Goal: Information Seeking & Learning: Learn about a topic

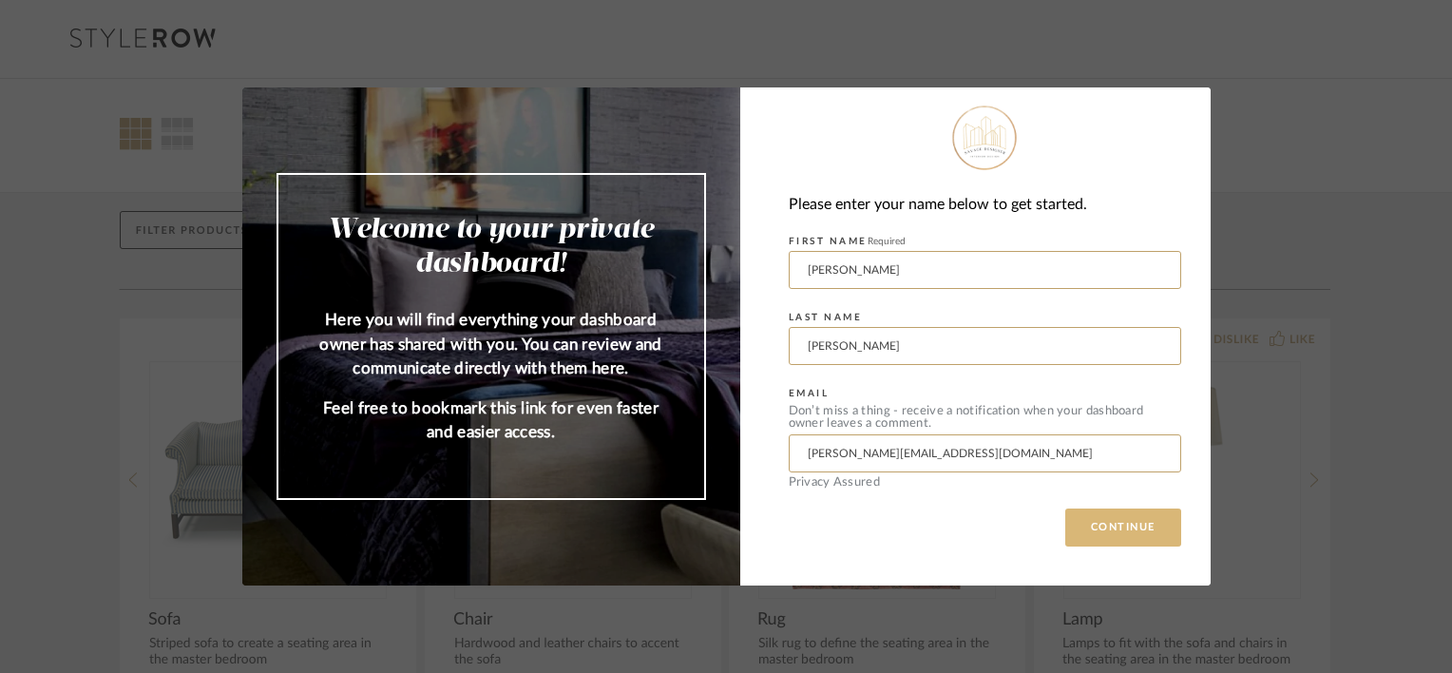
click at [1121, 518] on button "CONTINUE" at bounding box center [1123, 527] width 116 height 38
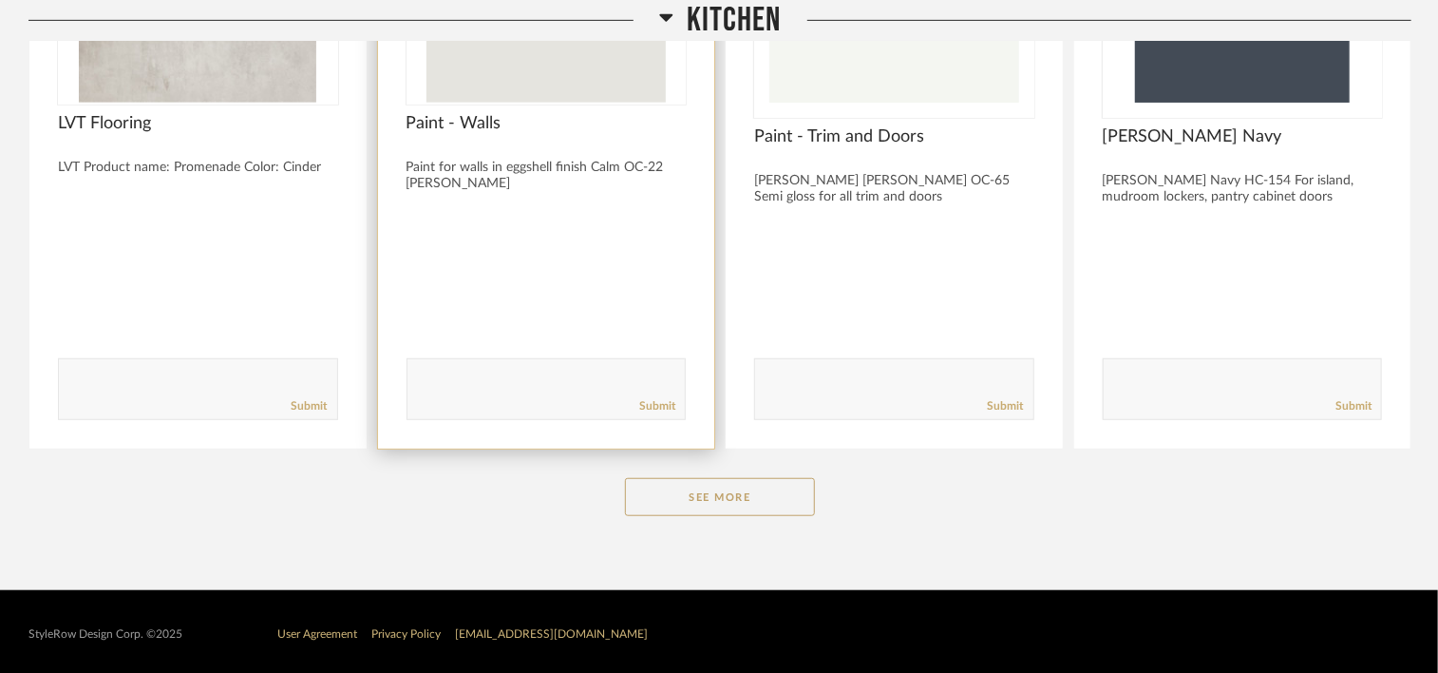
scroll to position [528, 0]
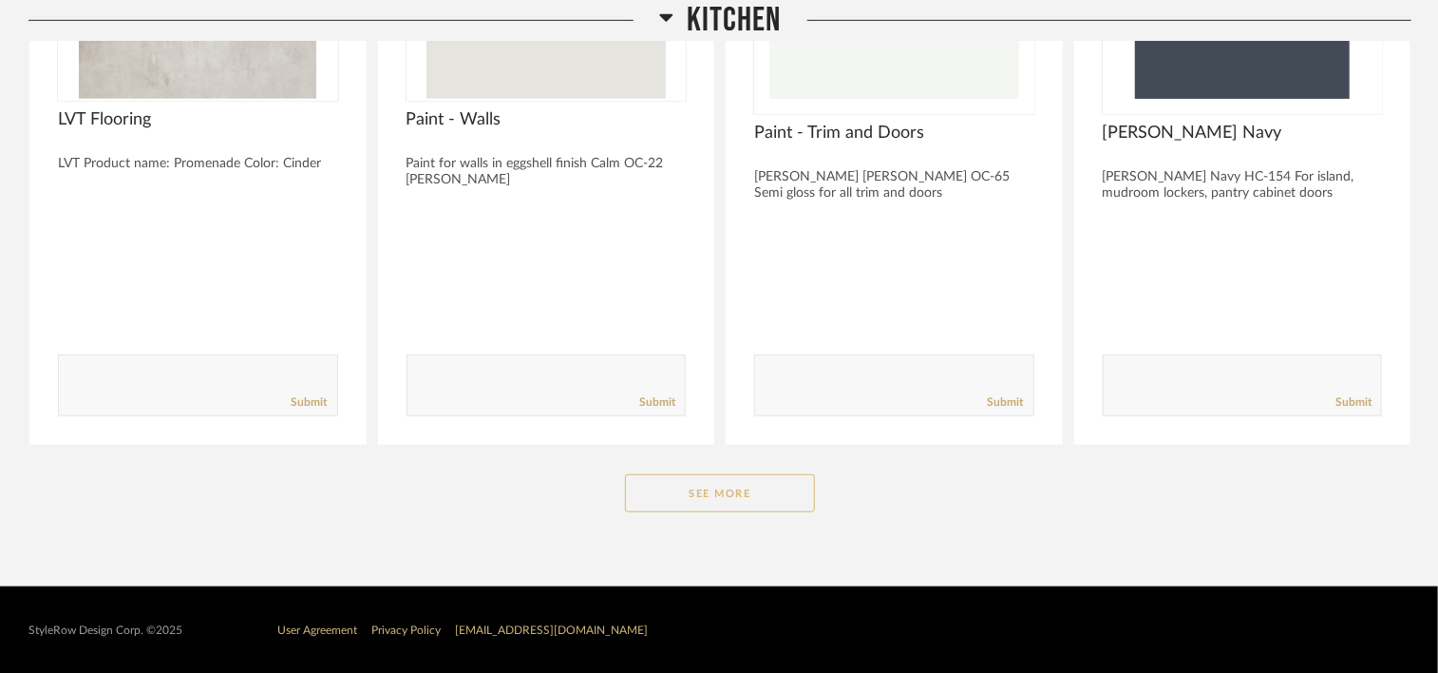
click at [722, 494] on button "See More" at bounding box center [720, 493] width 190 height 38
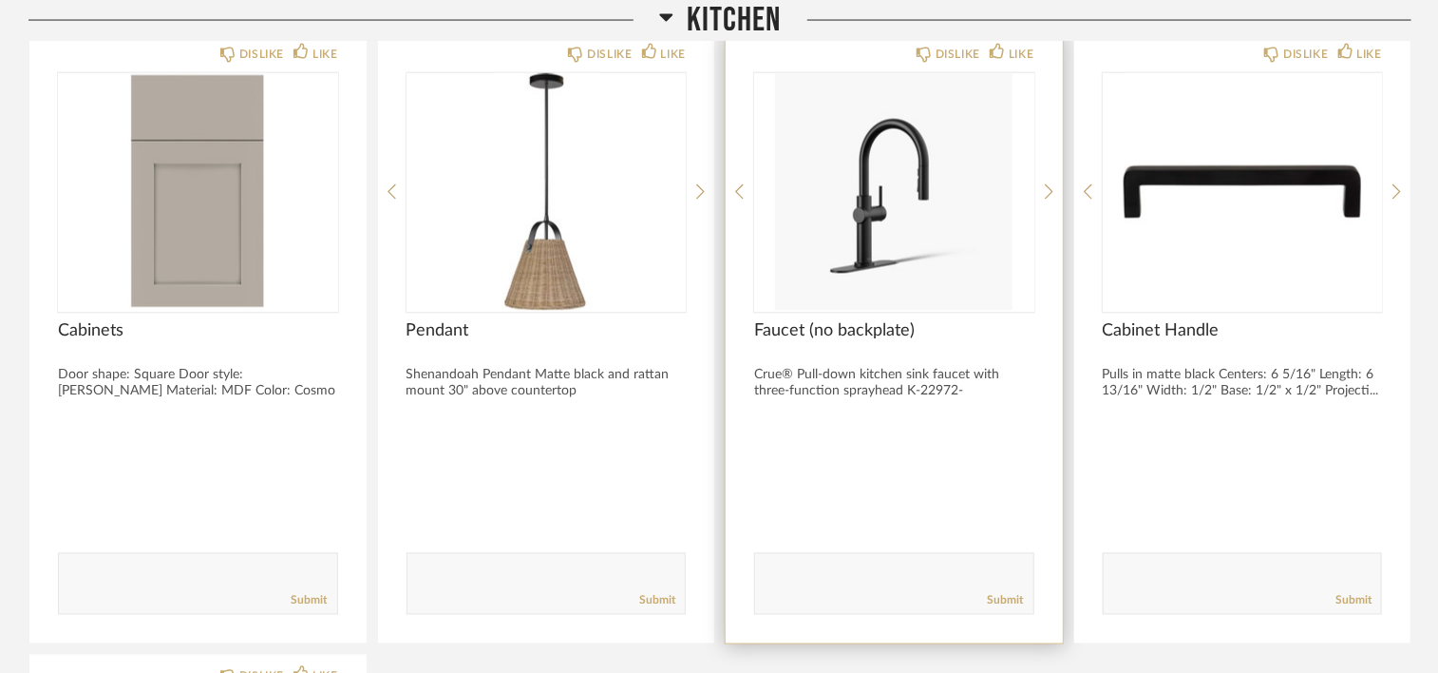
scroll to position [1573, 0]
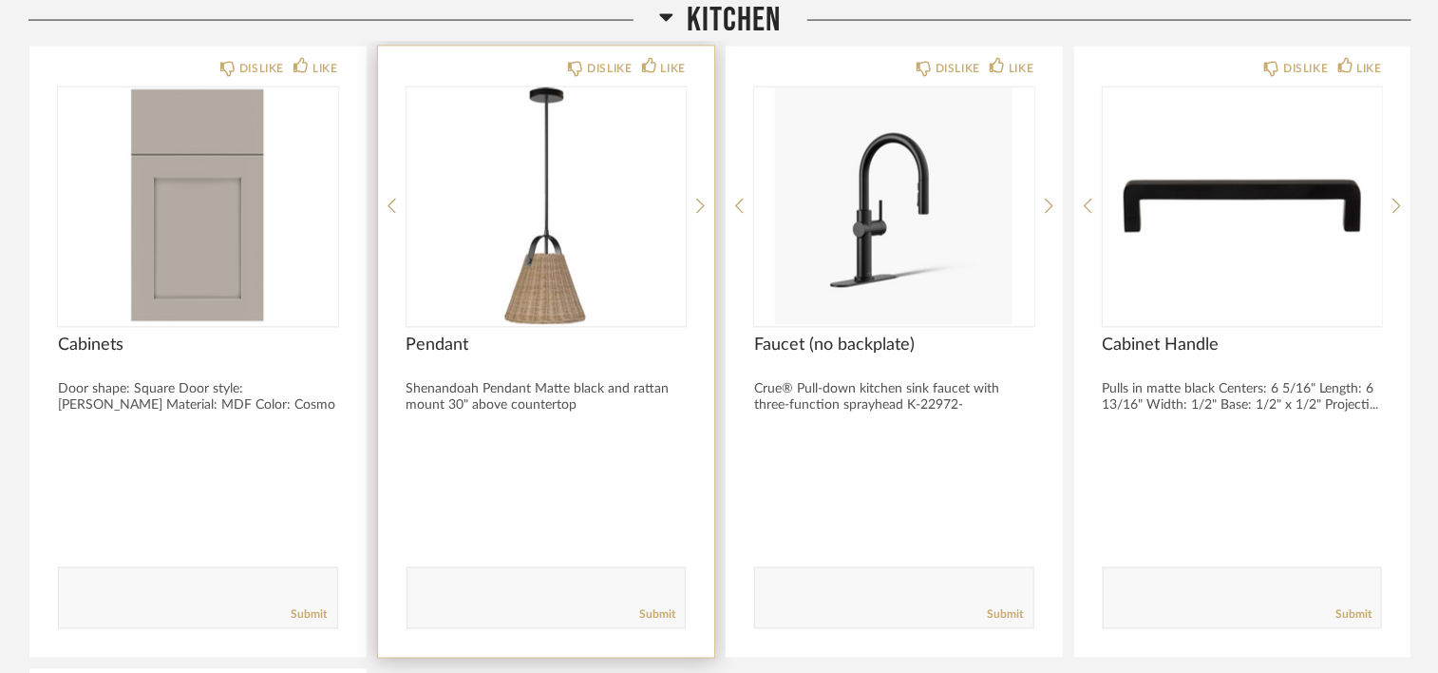
click at [522, 399] on div "Shenandoah Pendant Matte black and rattan mount 30" above countertop" at bounding box center [547, 398] width 280 height 32
click at [410, 338] on span "Pendant" at bounding box center [547, 345] width 280 height 21
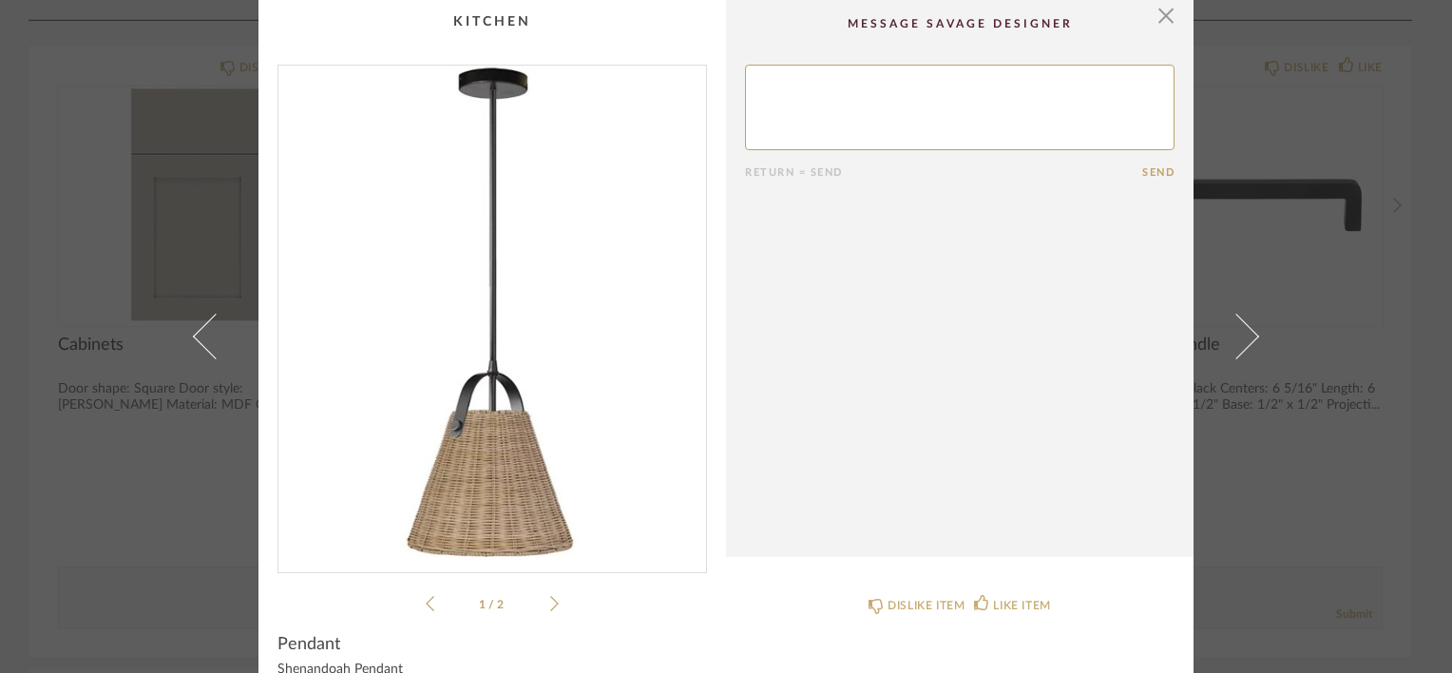
scroll to position [0, 0]
click at [1161, 21] on span "button" at bounding box center [1166, 19] width 38 height 38
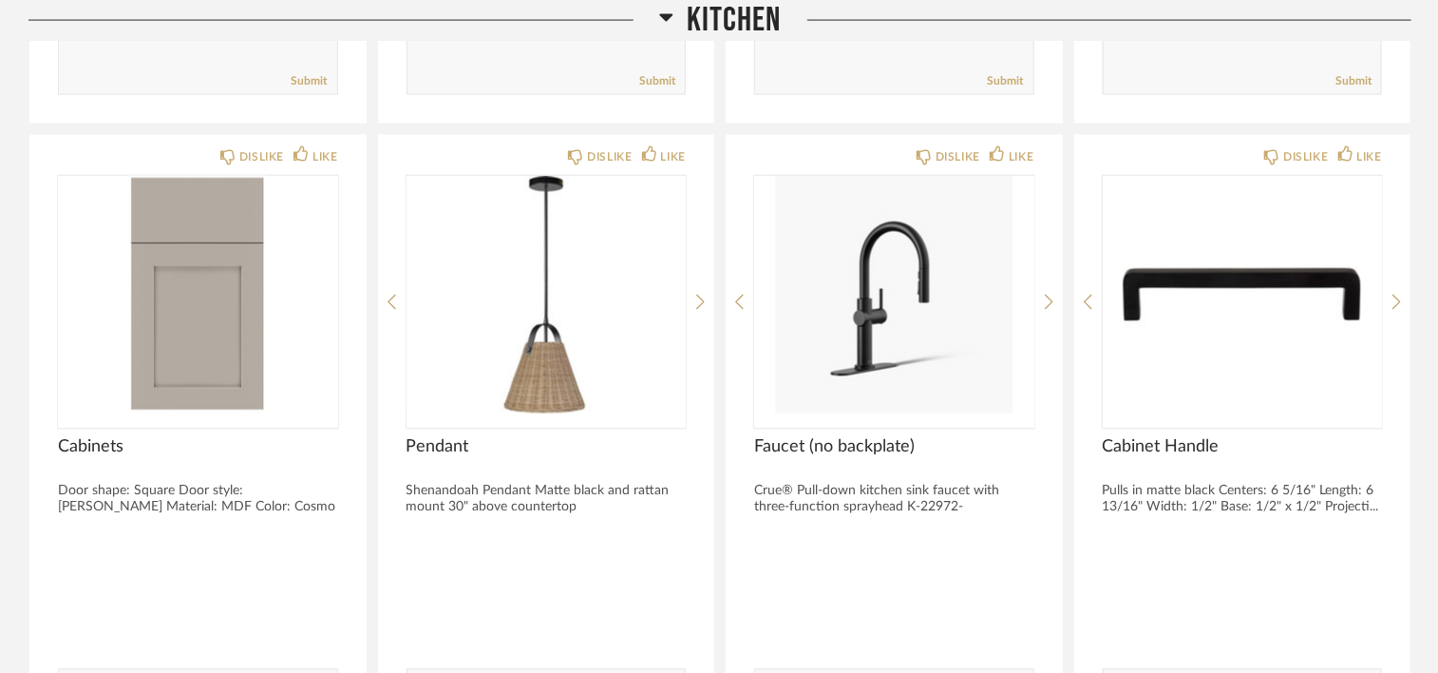
scroll to position [1478, 0]
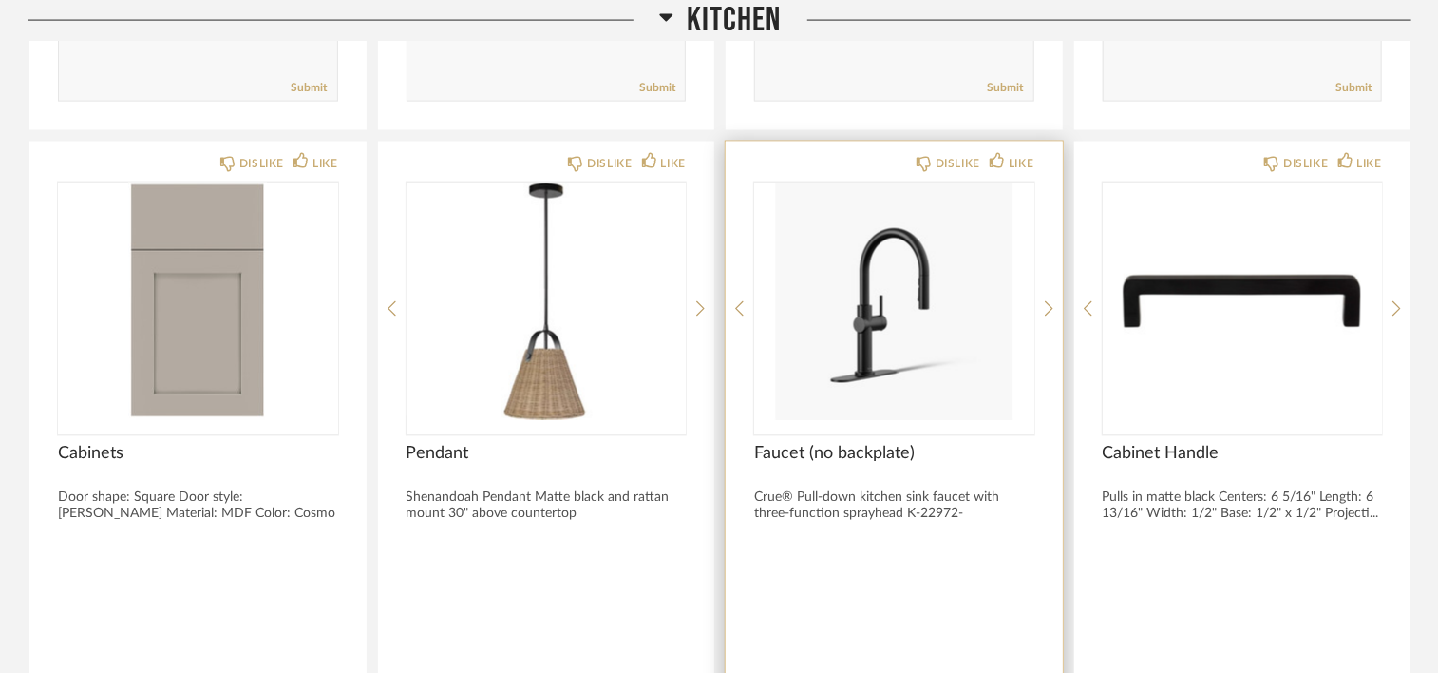
click at [916, 657] on div at bounding box center [894, 647] width 280 height 38
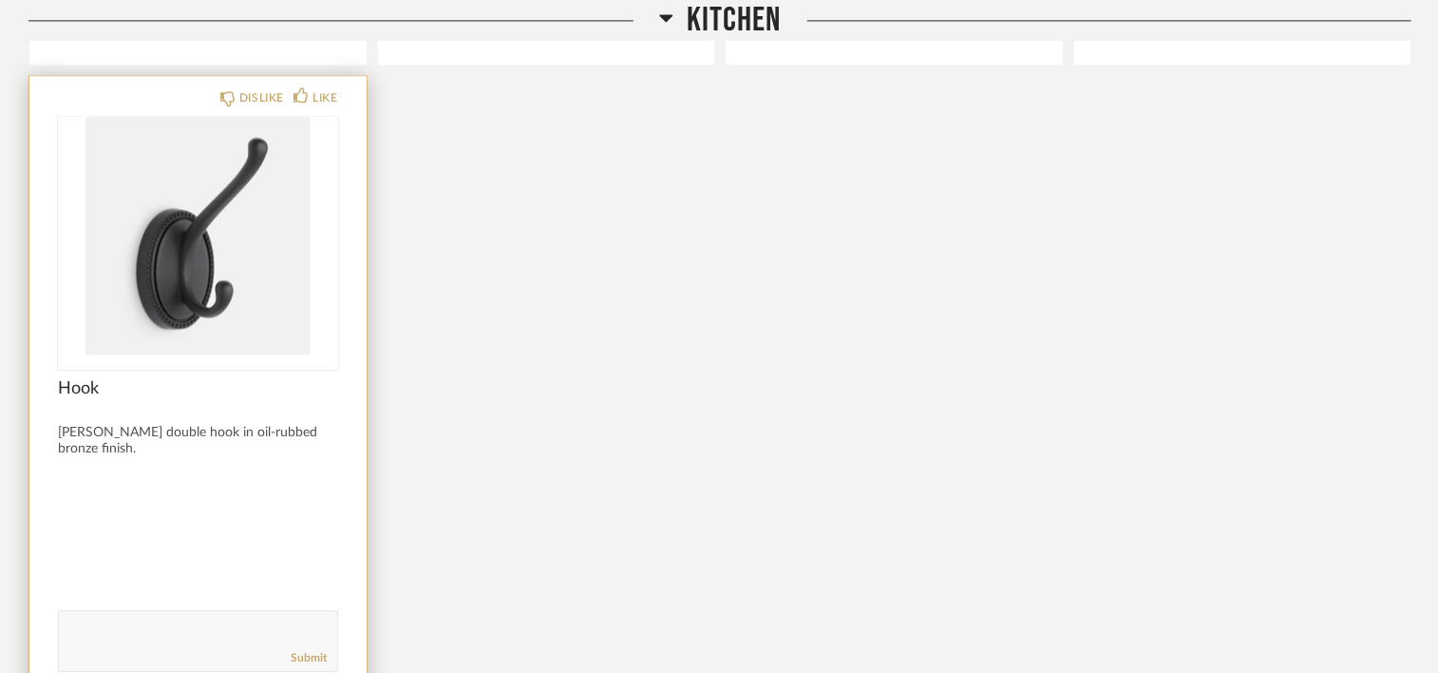
scroll to position [2185, 0]
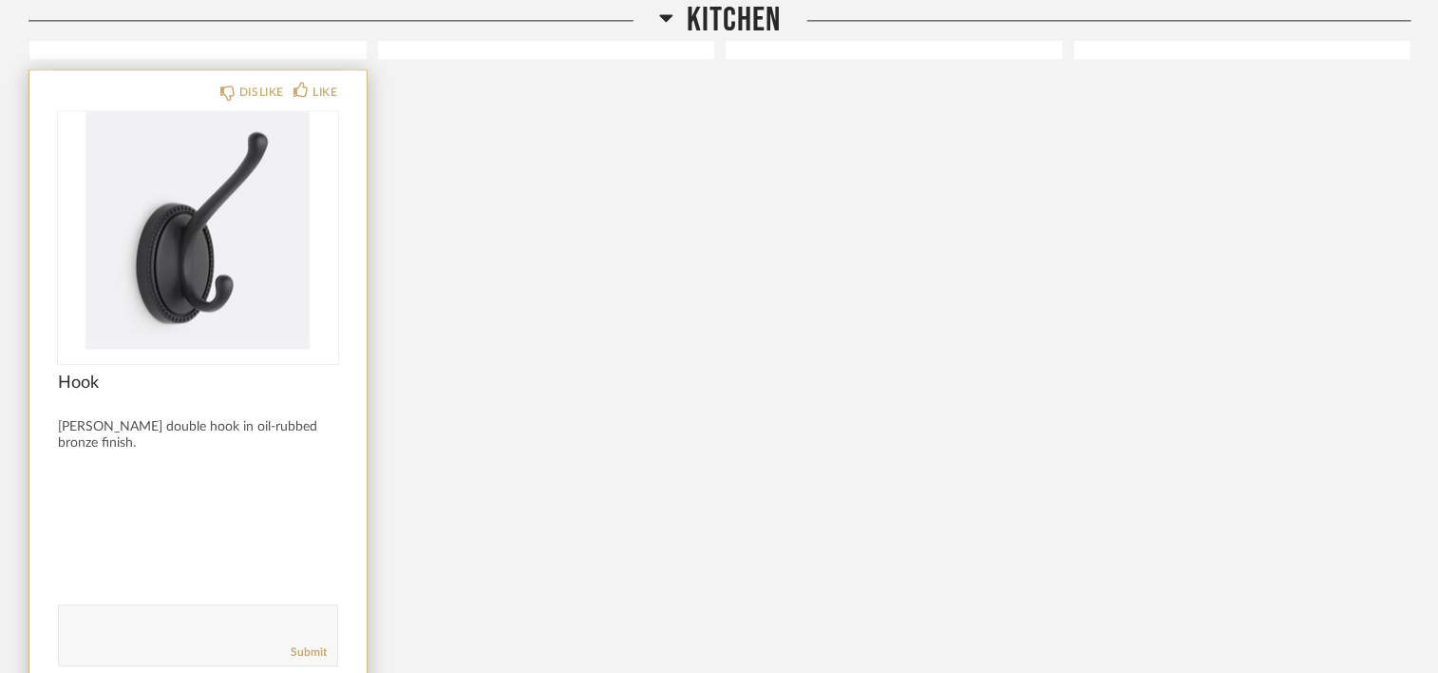
click at [228, 426] on div "Axel double hook in oil-rubbed bronze finish." at bounding box center [198, 435] width 280 height 32
click at [96, 382] on span "Hook" at bounding box center [198, 382] width 280 height 21
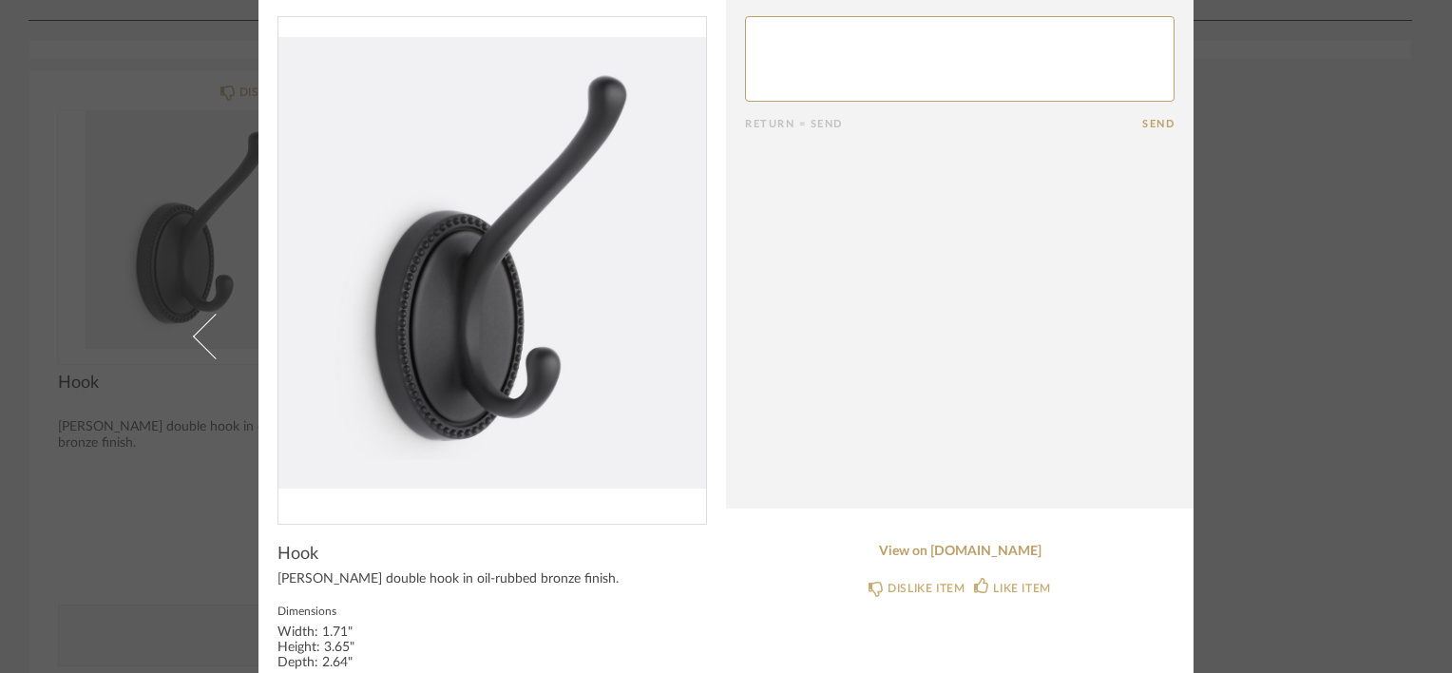
scroll to position [0, 0]
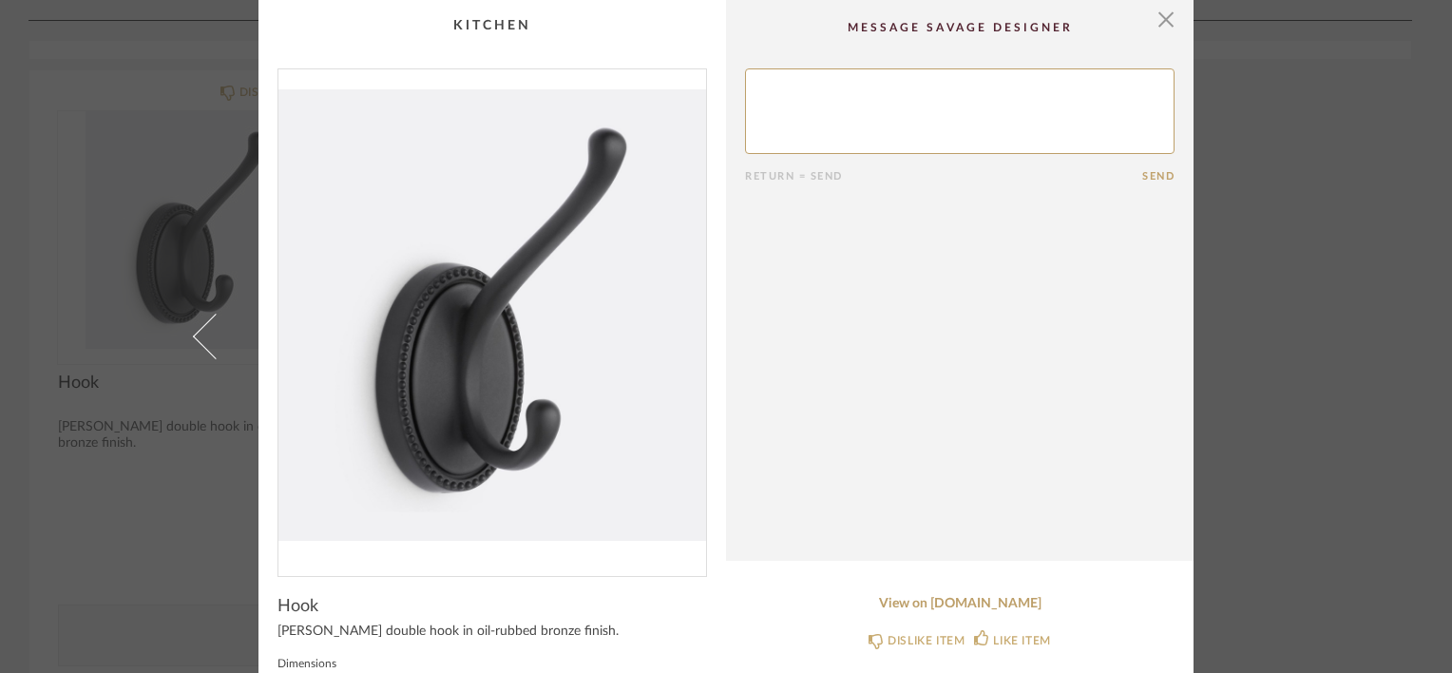
click at [1287, 124] on div "× Return = Send Send Hook Axel double hook in oil-rubbed bronze finish. Dimensi…" at bounding box center [726, 336] width 1452 height 673
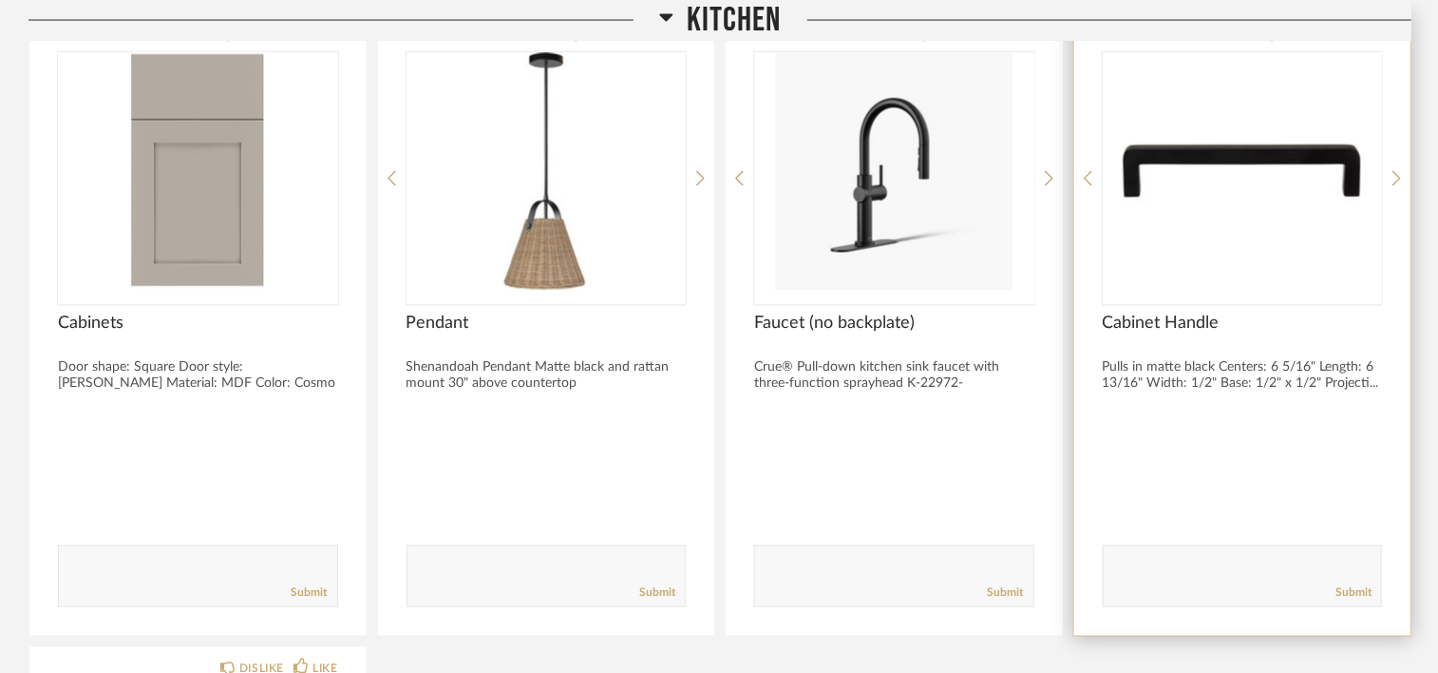
scroll to position [1615, 0]
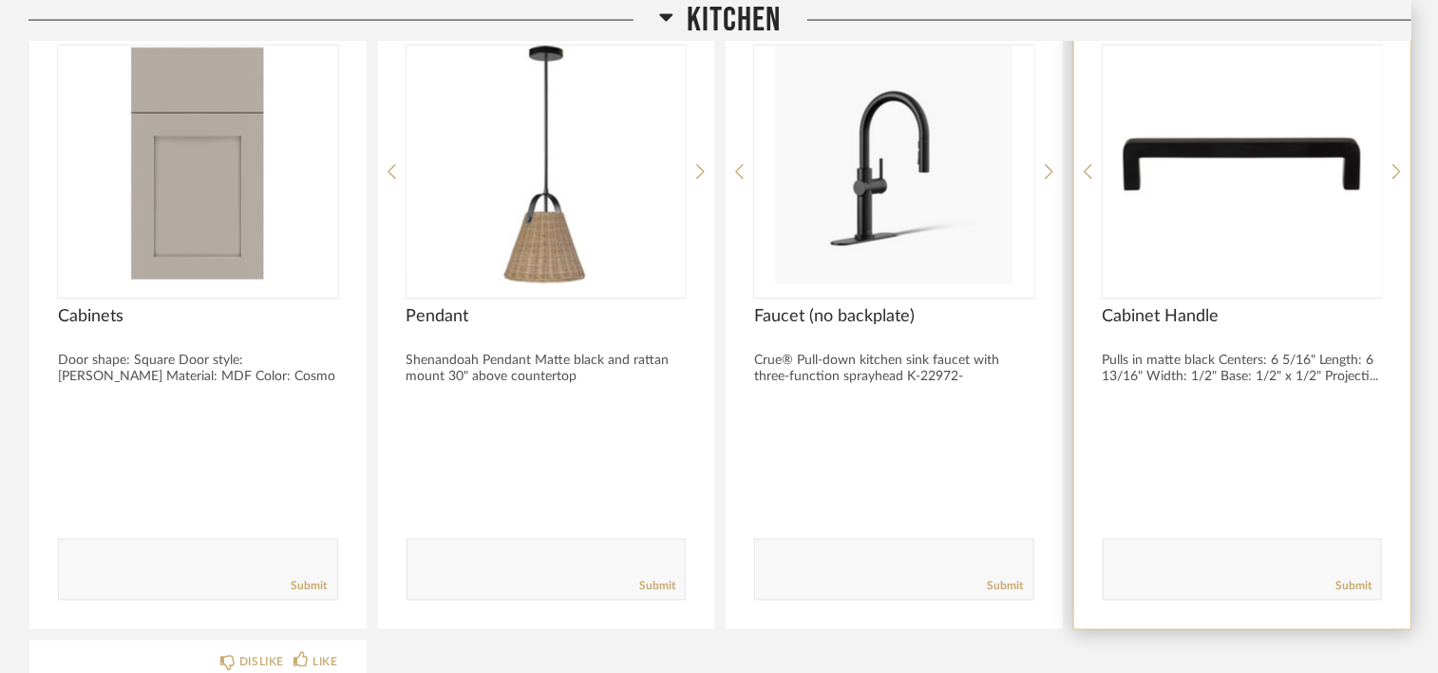
click at [1189, 127] on img "0" at bounding box center [1243, 165] width 280 height 238
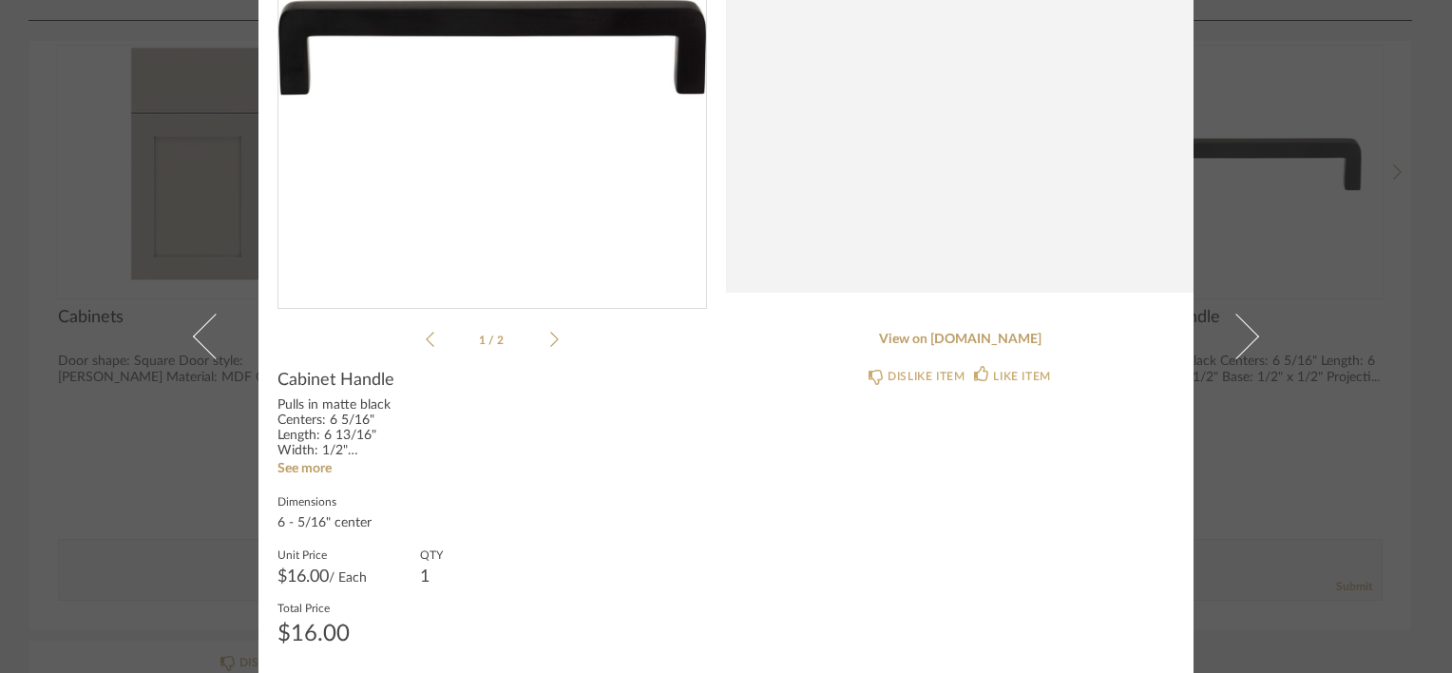
scroll to position [274, 0]
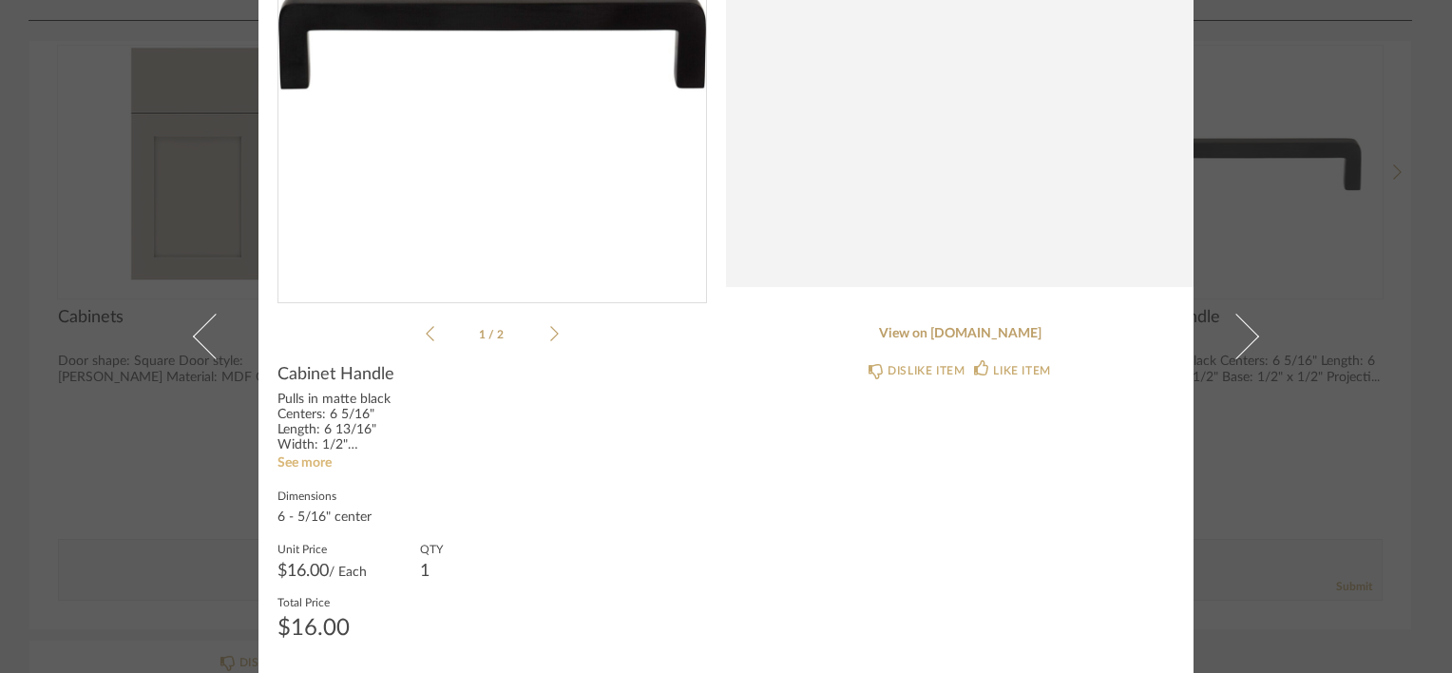
click at [291, 461] on link "See more" at bounding box center [304, 462] width 54 height 13
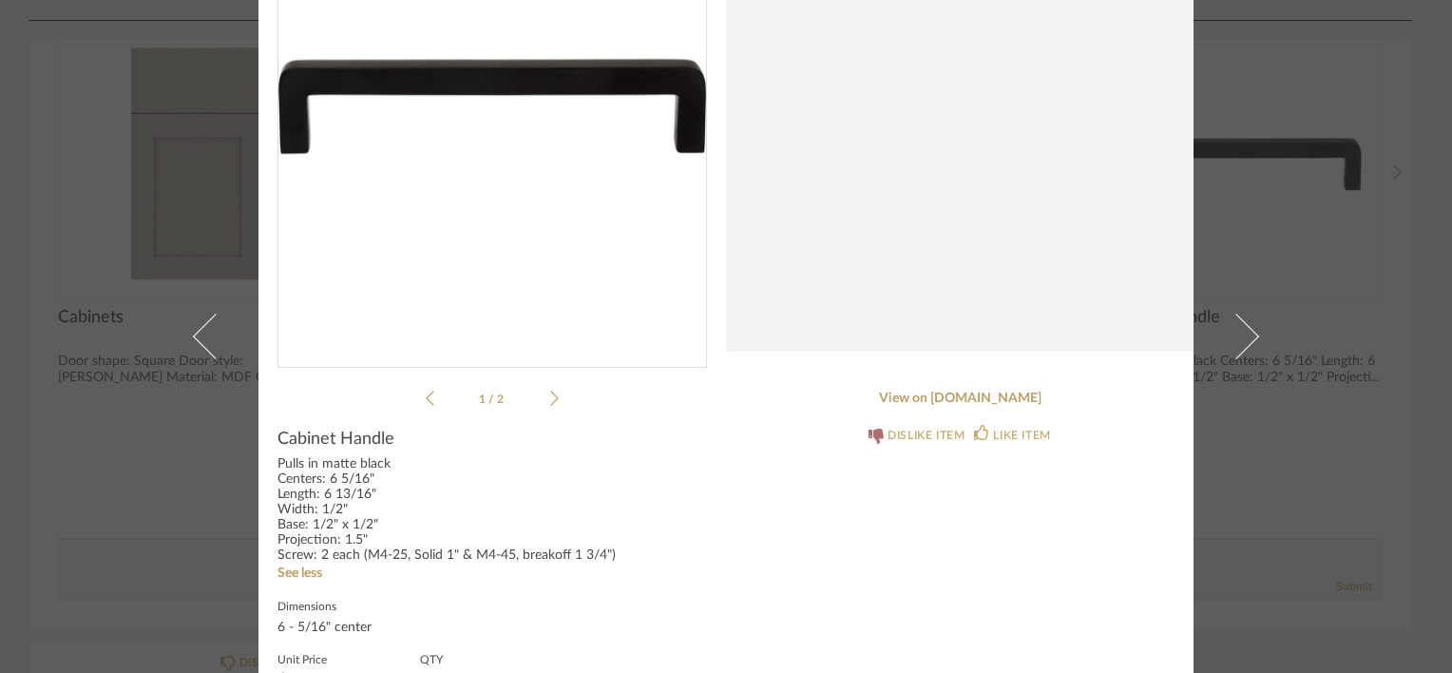
scroll to position [285, 0]
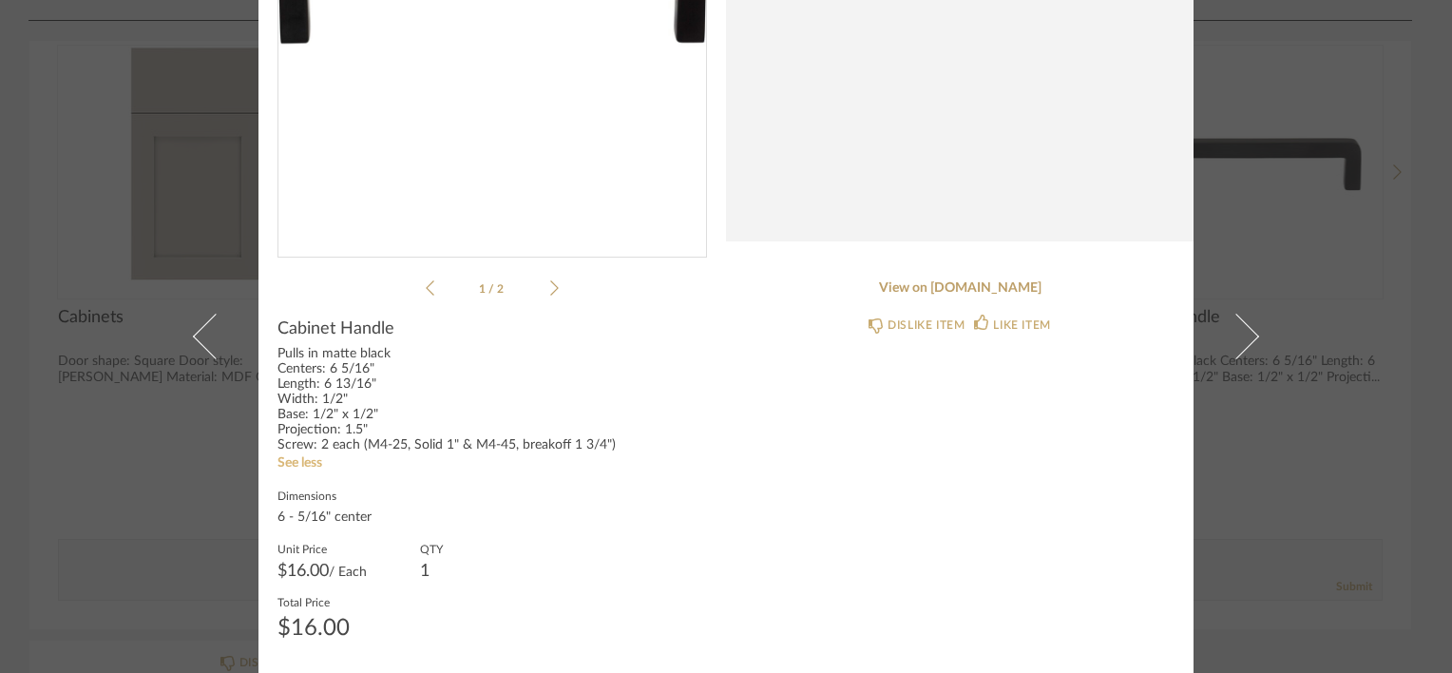
click at [288, 464] on link "See less" at bounding box center [299, 462] width 45 height 13
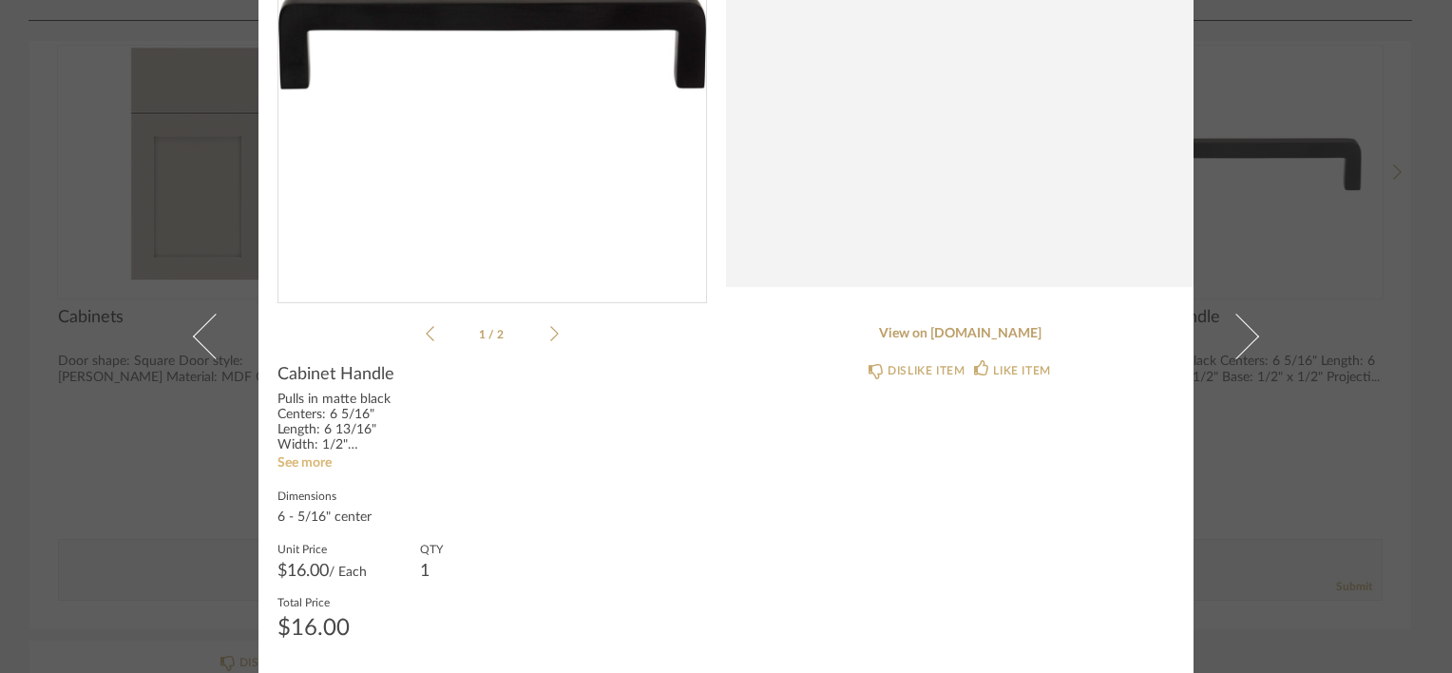
click at [296, 458] on link "See more" at bounding box center [304, 462] width 54 height 13
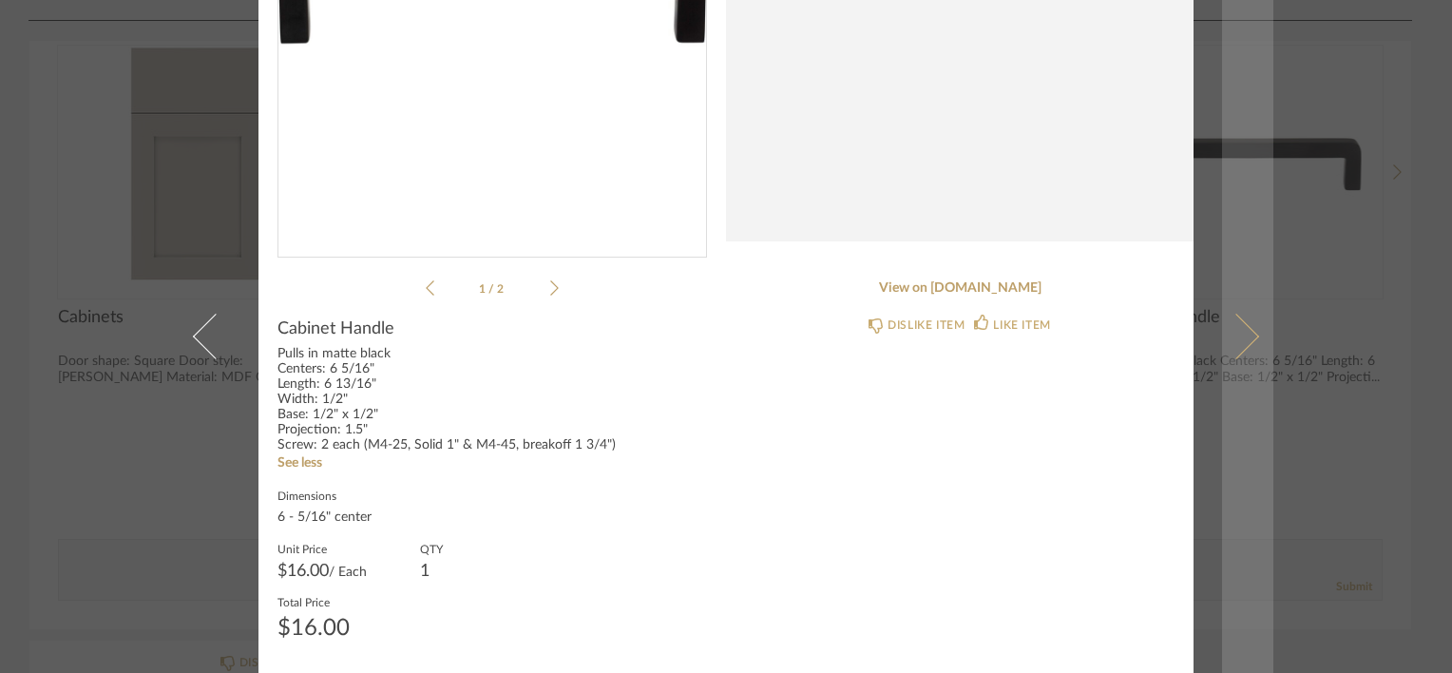
click at [1234, 348] on span at bounding box center [1236, 337] width 46 height 46
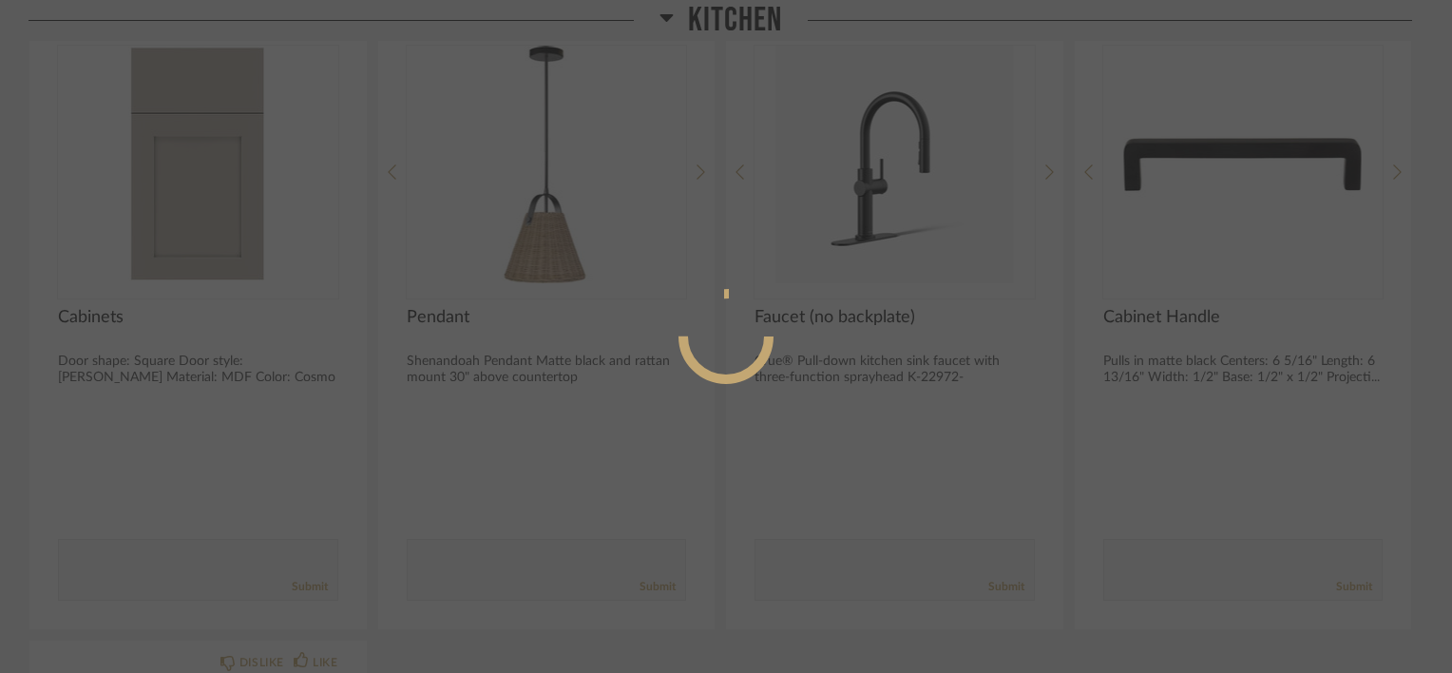
scroll to position [0, 0]
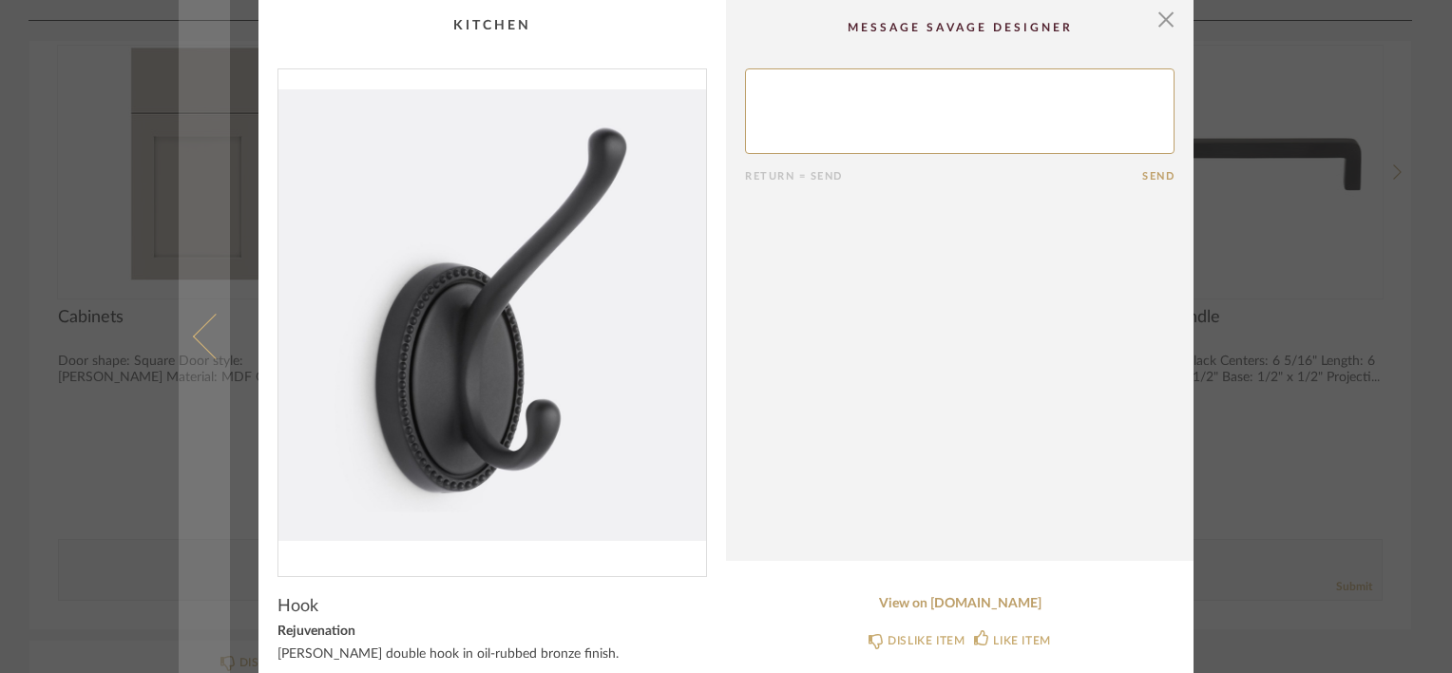
click at [193, 333] on span at bounding box center [216, 337] width 46 height 46
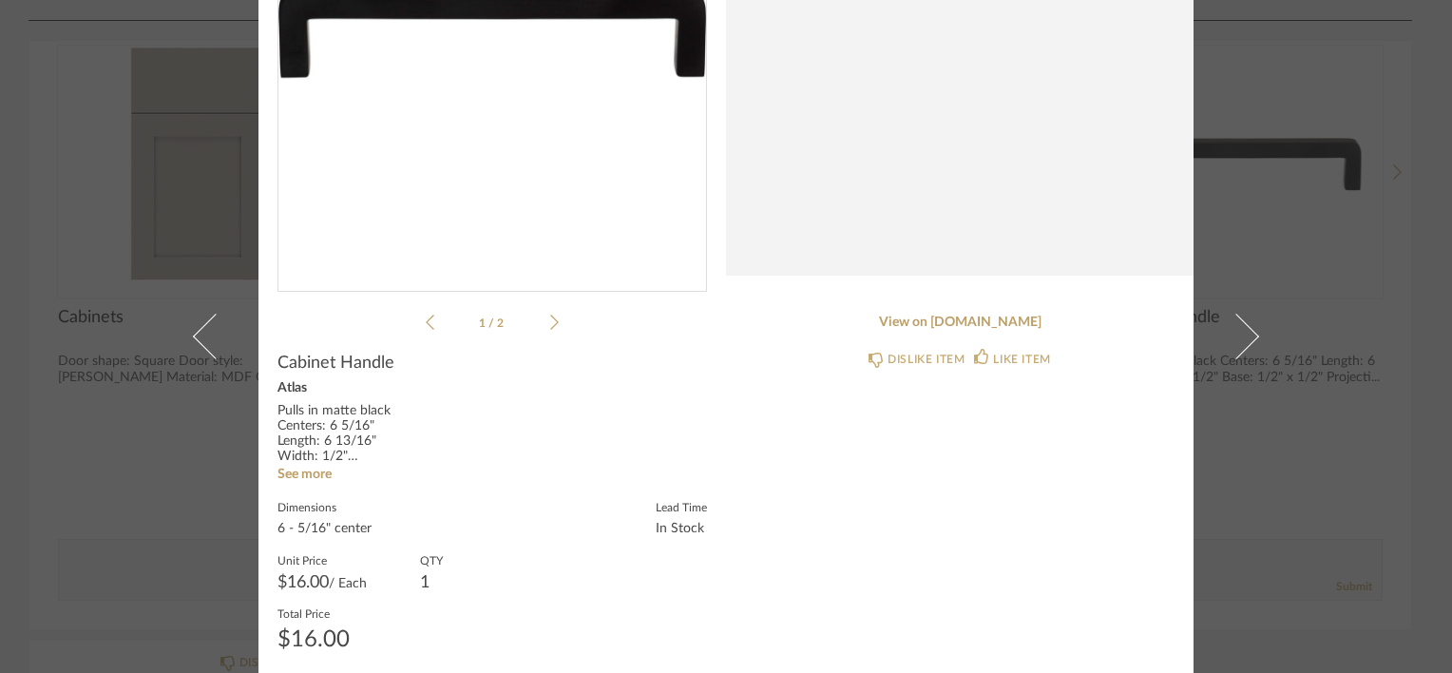
scroll to position [296, 0]
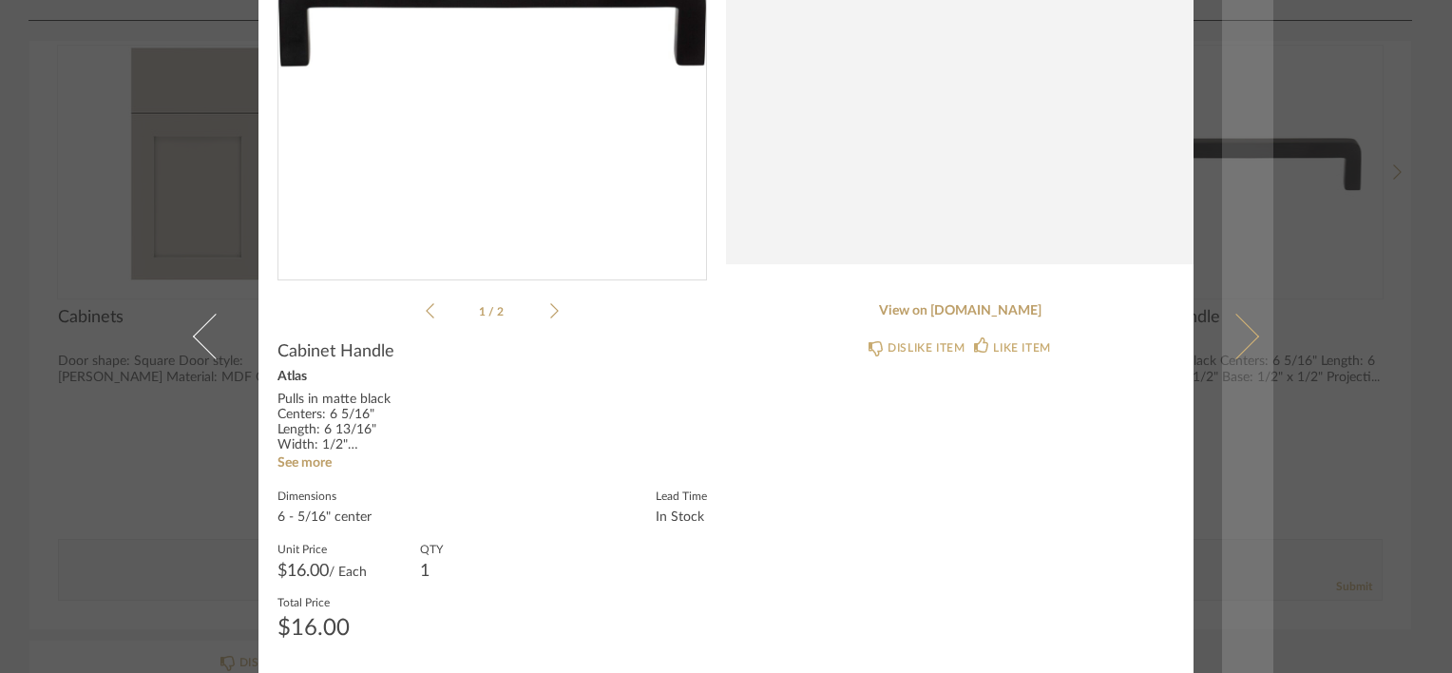
click at [1253, 488] on link at bounding box center [1247, 336] width 51 height 673
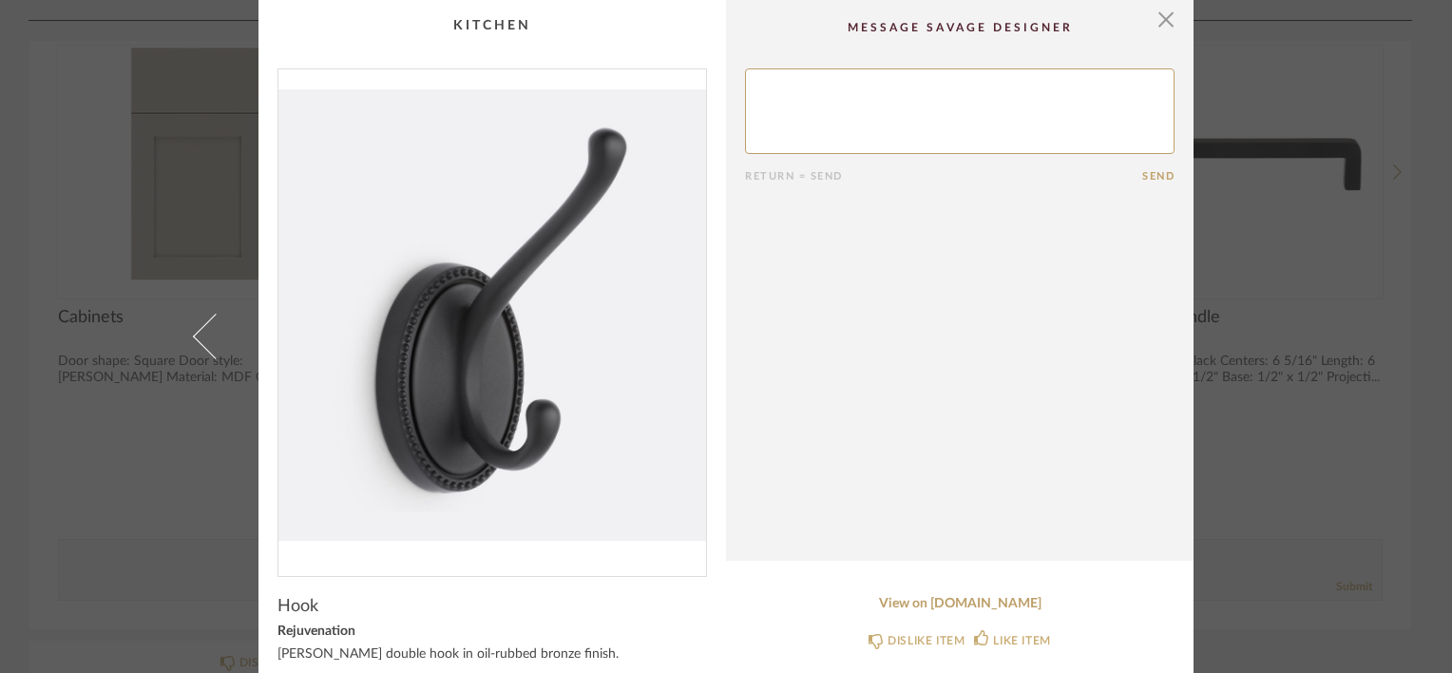
click at [1296, 485] on div "× Return = Send Send Hook Rejuvenation Axel double hook in oil-rubbed bronze fi…" at bounding box center [726, 336] width 1452 height 673
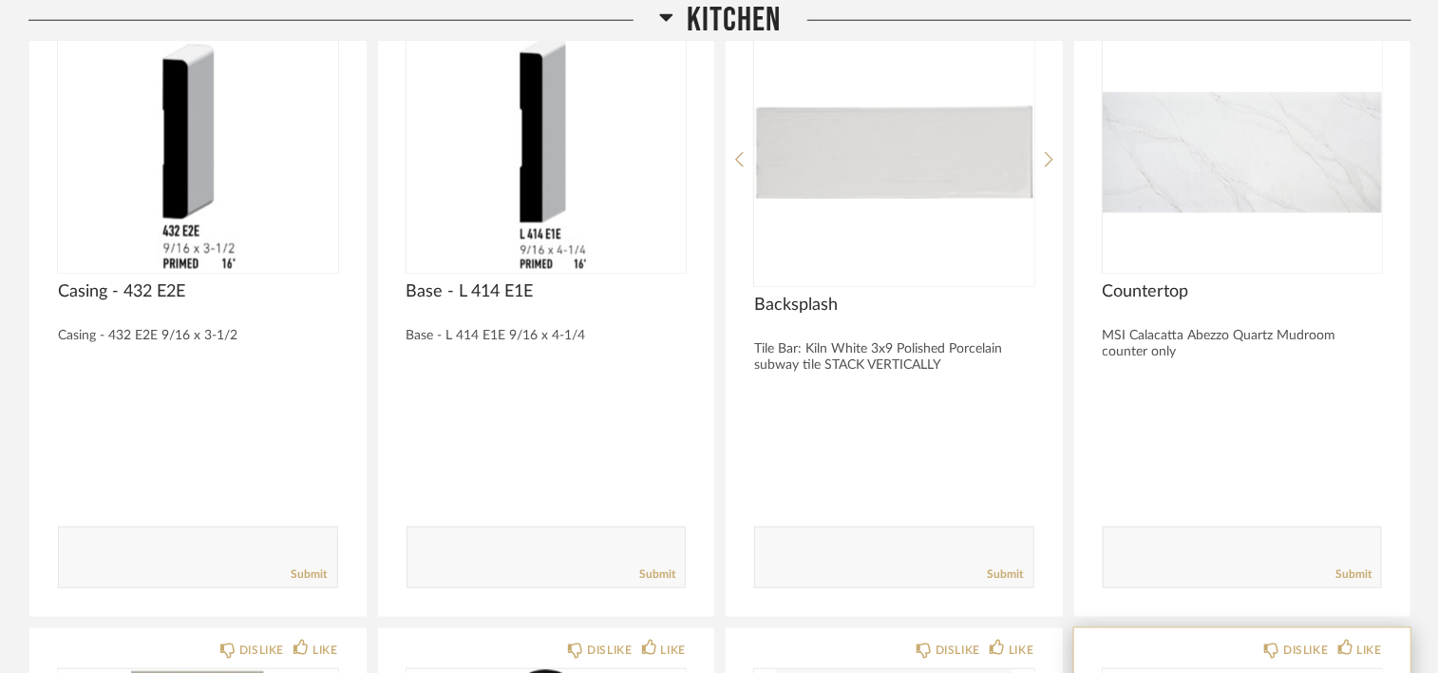
scroll to position [950, 0]
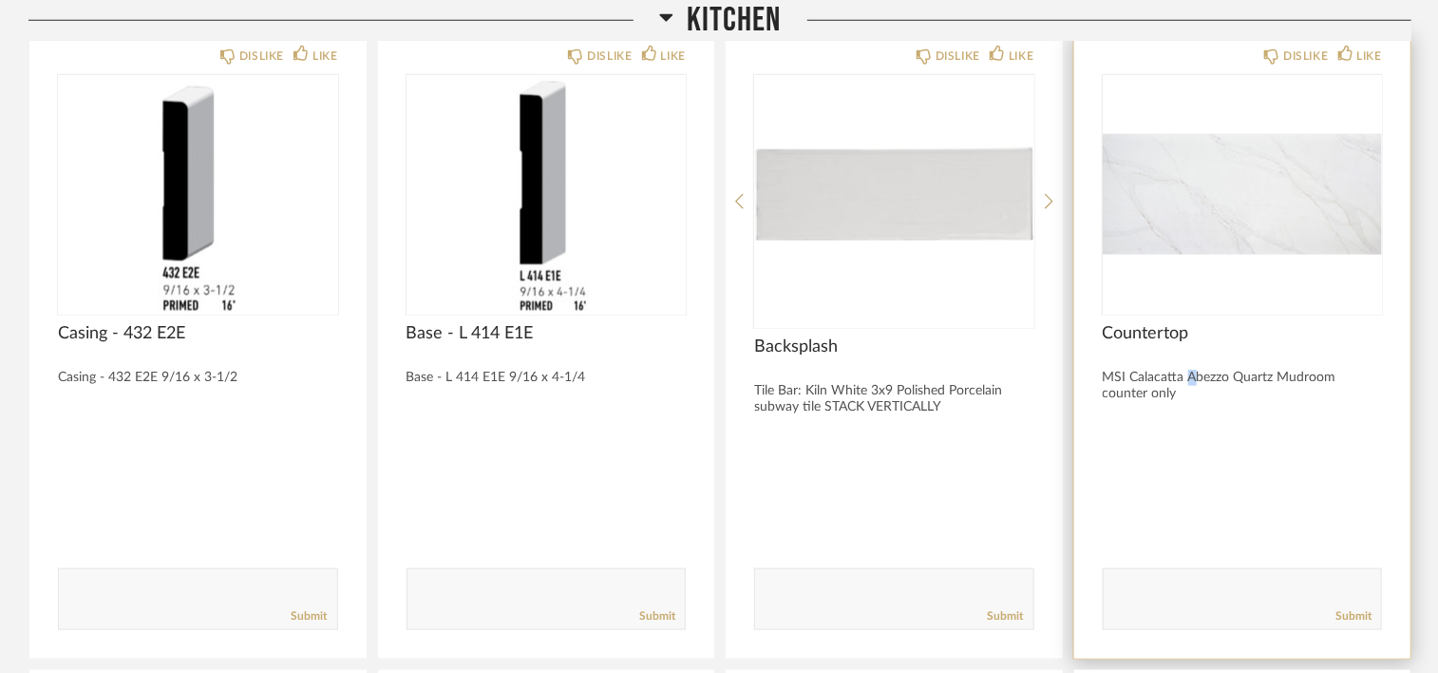
click at [1193, 382] on div "MSI Calacatta Abezzo Quartz Mudroom counter only" at bounding box center [1243, 386] width 280 height 32
drag, startPoint x: 1193, startPoint y: 382, endPoint x: 1171, endPoint y: 402, distance: 29.6
click at [1166, 396] on div "MSI Calacatta Abezzo Quartz Mudroom counter only" at bounding box center [1243, 386] width 280 height 32
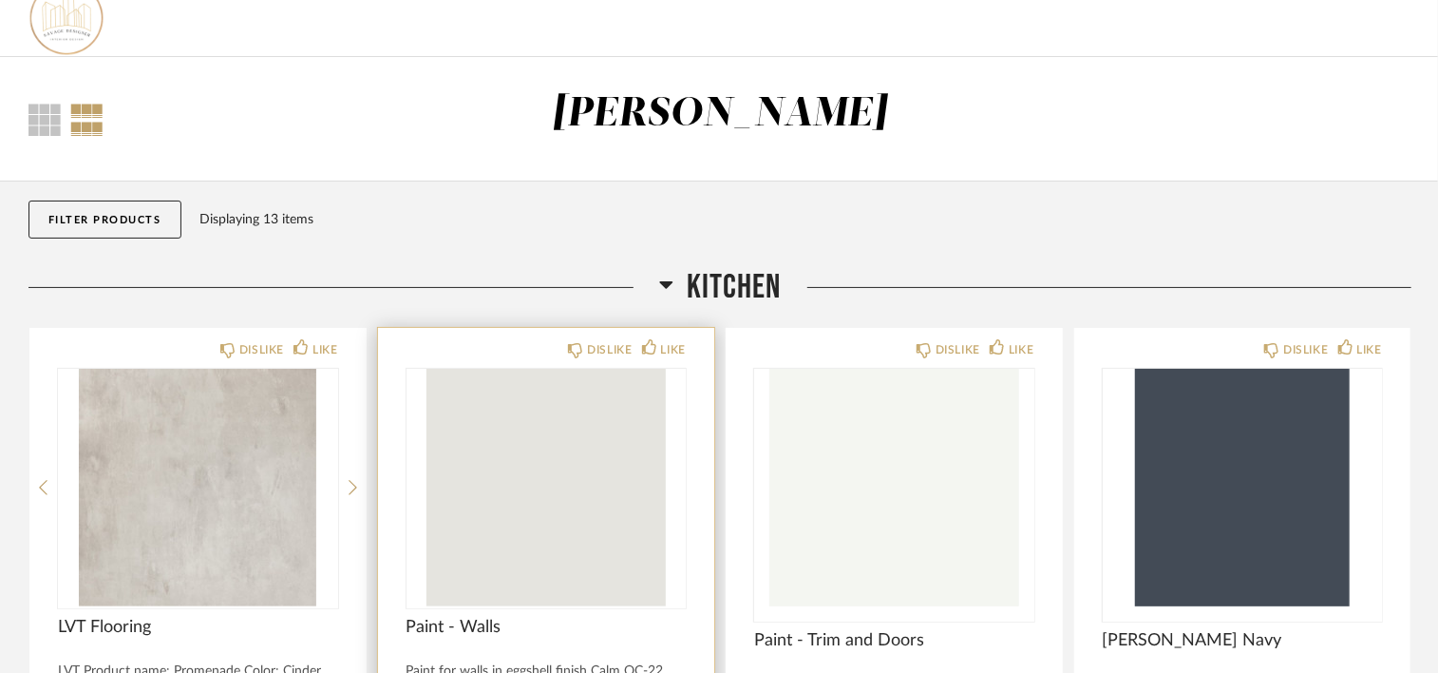
scroll to position [0, 0]
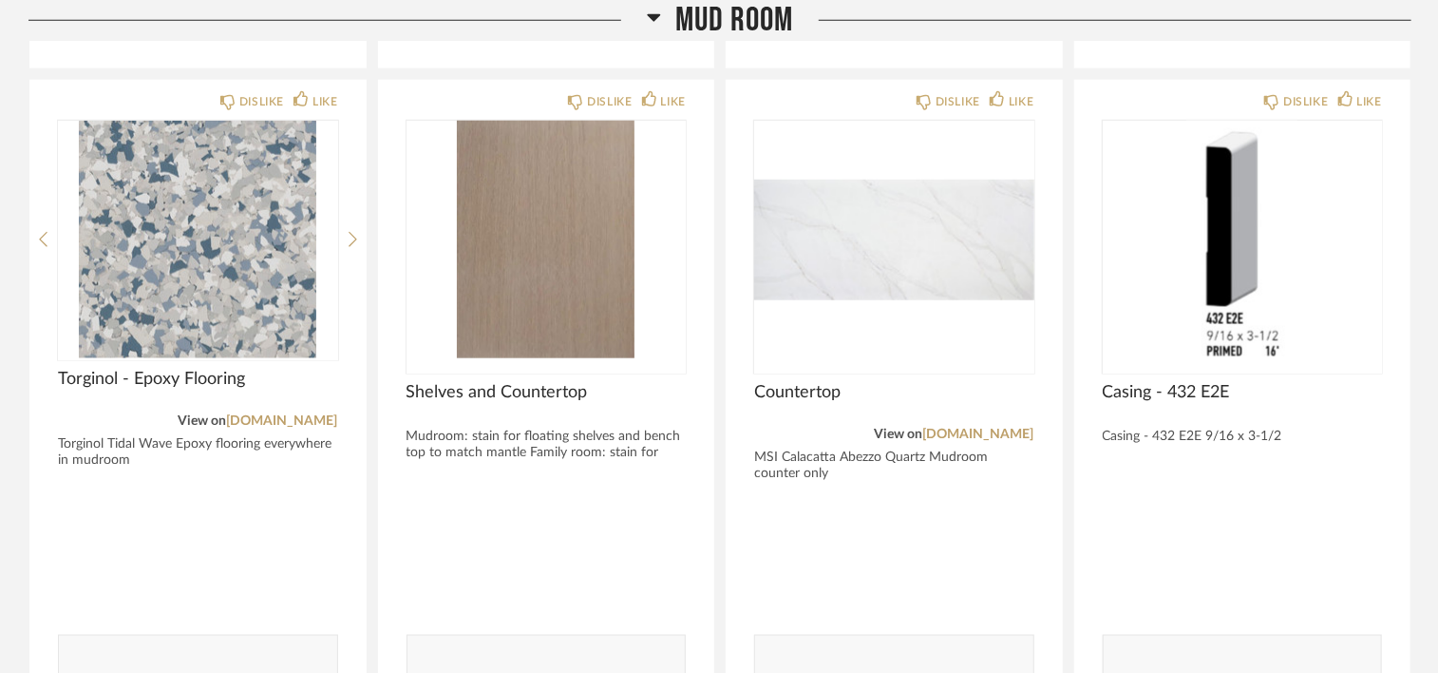
scroll to position [950, 0]
